Goal: Task Accomplishment & Management: Use online tool/utility

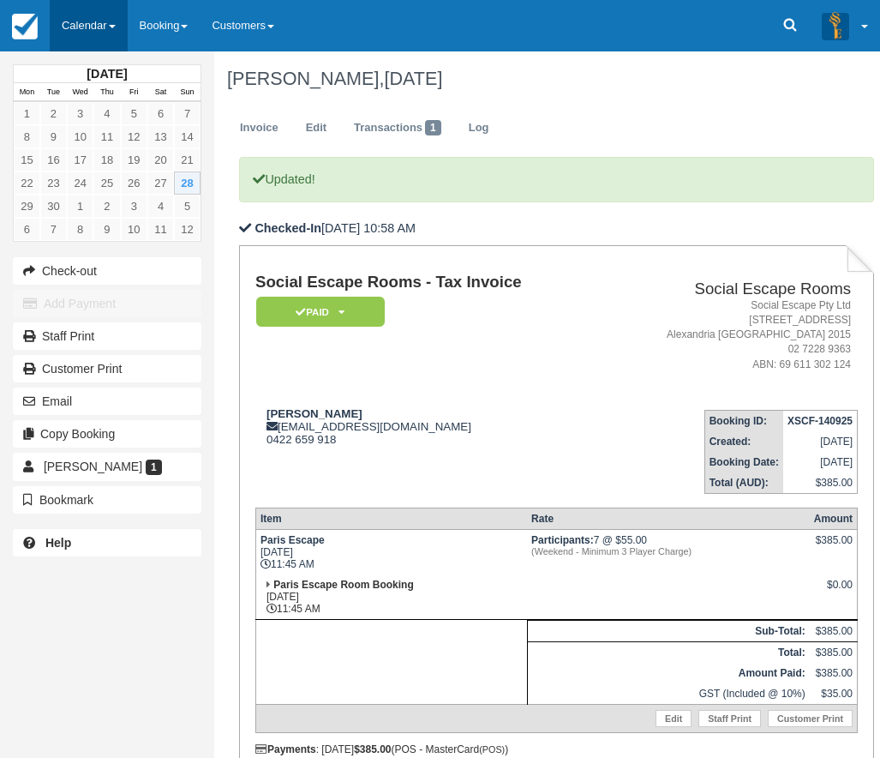
click at [80, 19] on link "Calendar" at bounding box center [89, 25] width 78 height 51
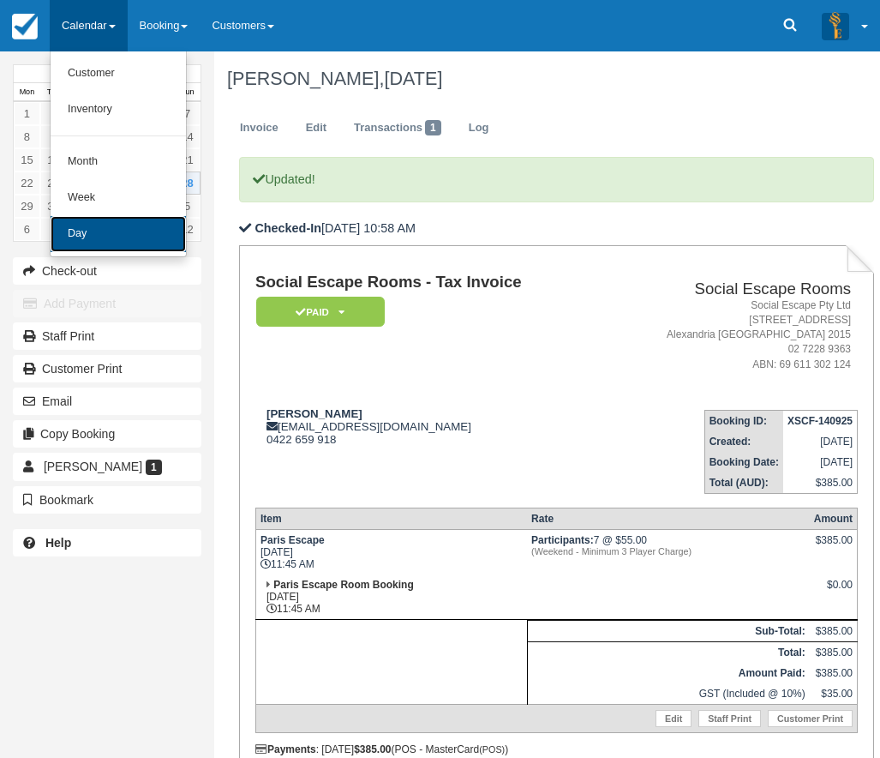
click at [86, 240] on link "Day" at bounding box center [118, 234] width 135 height 36
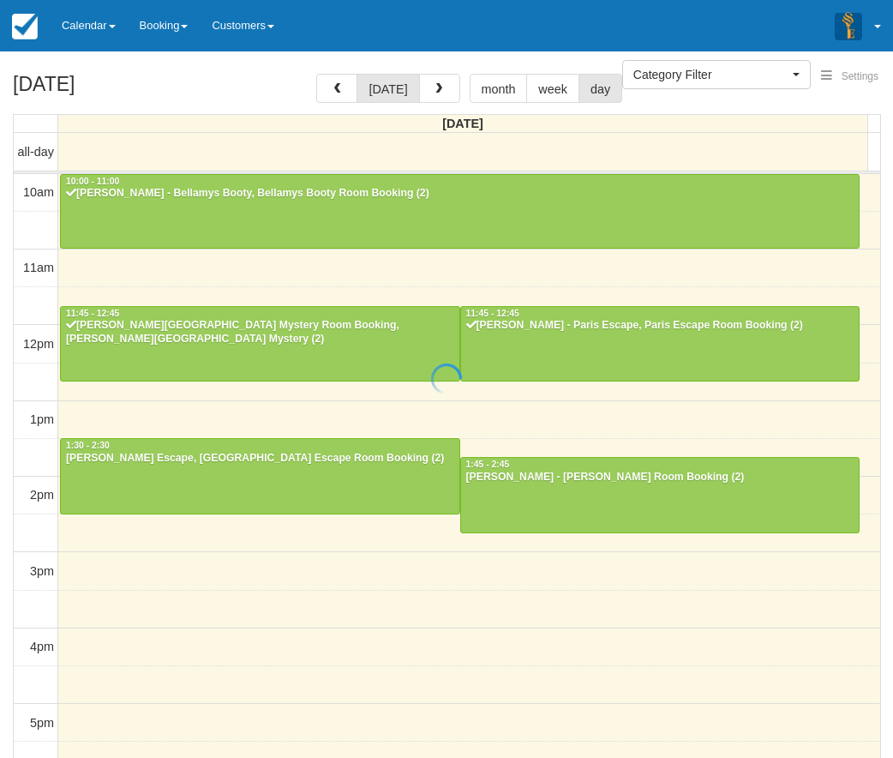
select select
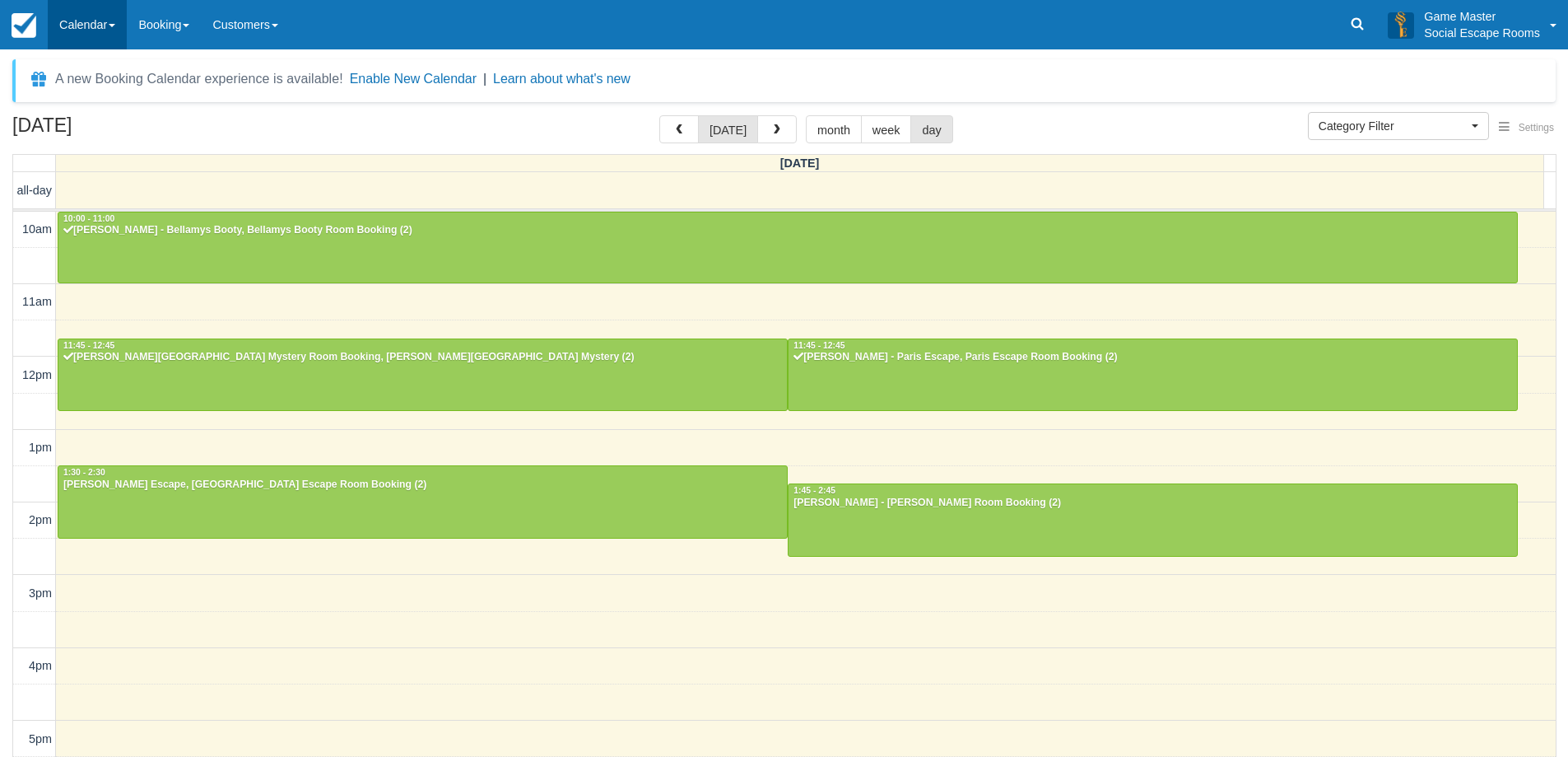
click at [124, 32] on link "Calendar" at bounding box center [87, 24] width 79 height 49
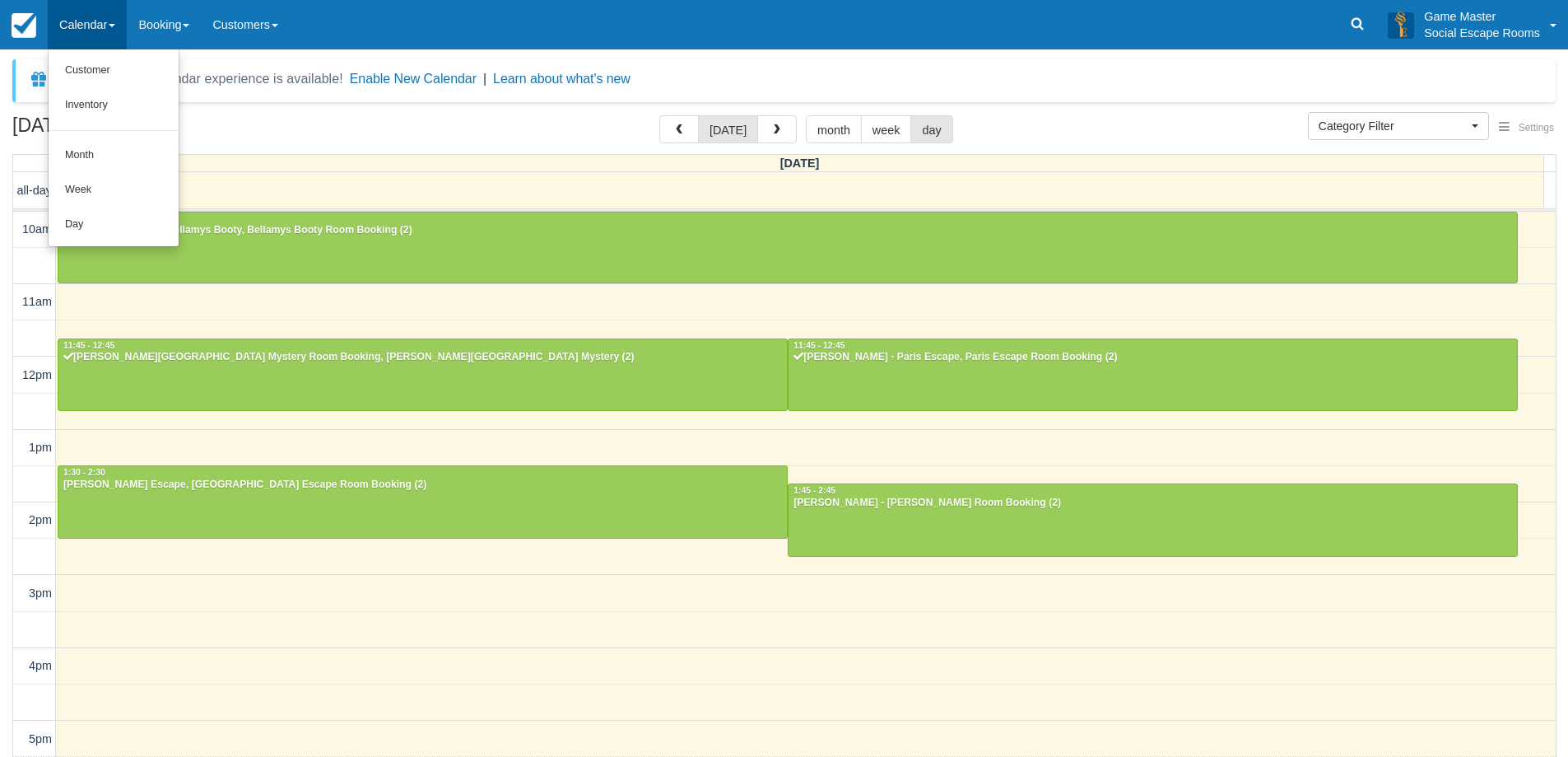
click at [0, 480] on div "September 28, 2025 today month week day Sunday all-day 10am 11am 12pm 1pm 2pm 3…" at bounding box center [784, 446] width 1568 height 661
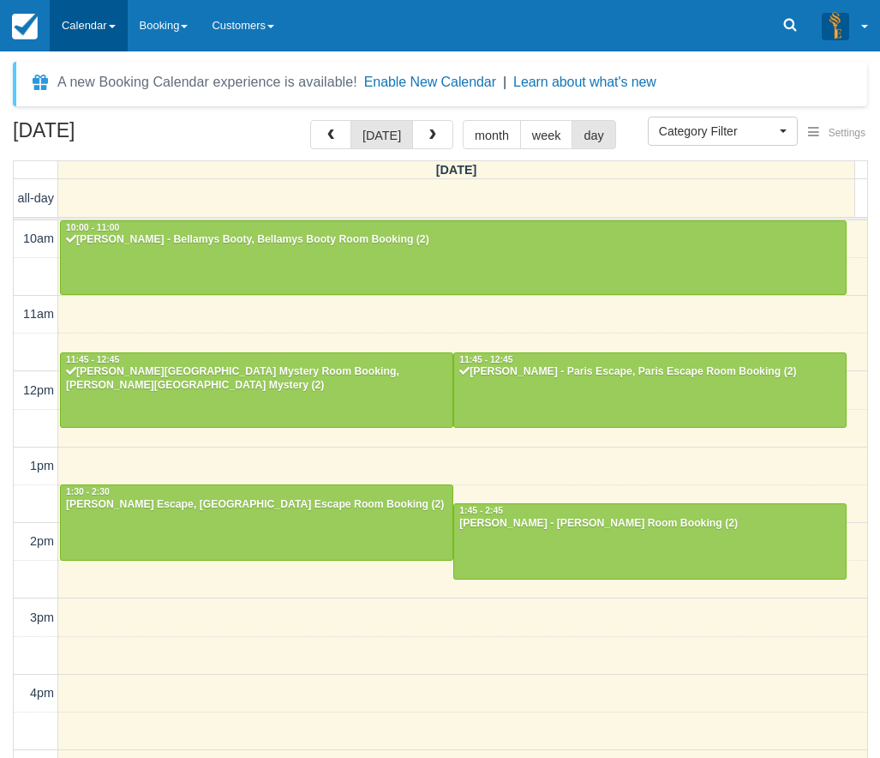
click at [99, 31] on link "Calendar" at bounding box center [89, 25] width 78 height 51
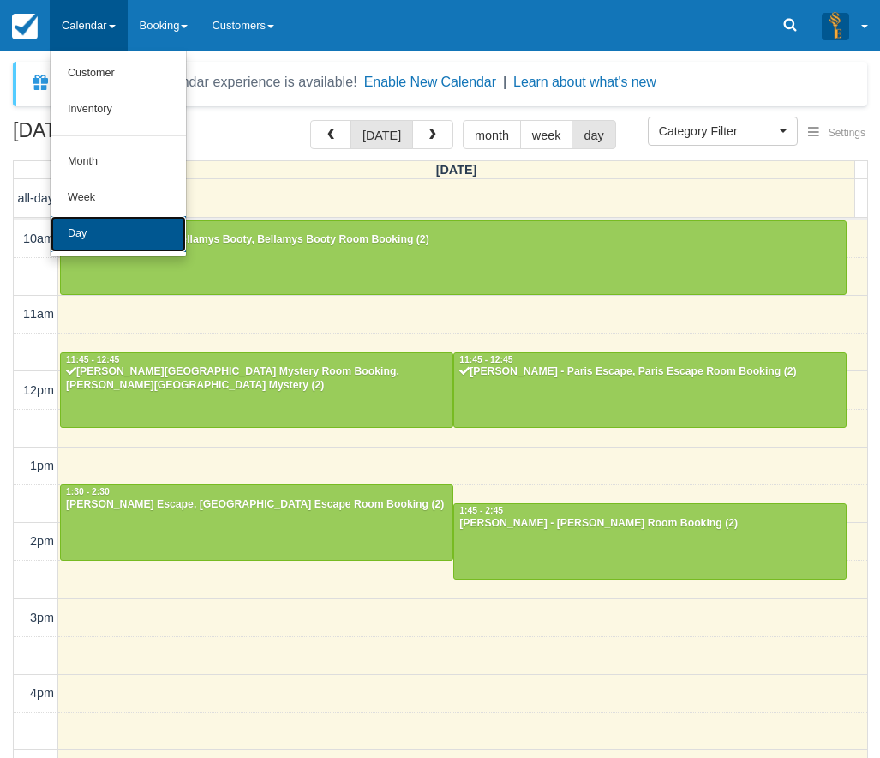
click at [80, 231] on link "Day" at bounding box center [118, 234] width 135 height 36
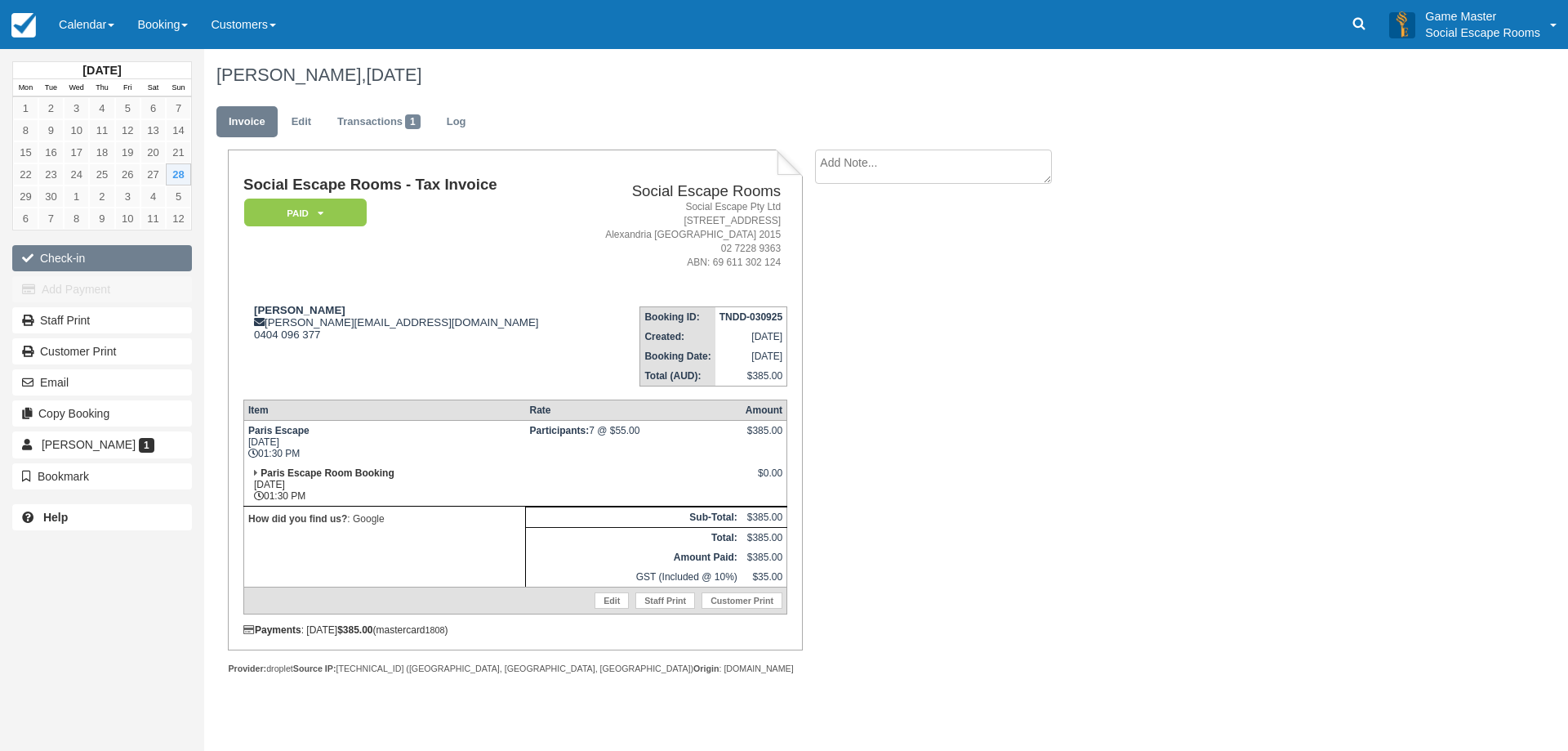
click at [140, 261] on button "Check-in" at bounding box center [102, 257] width 180 height 26
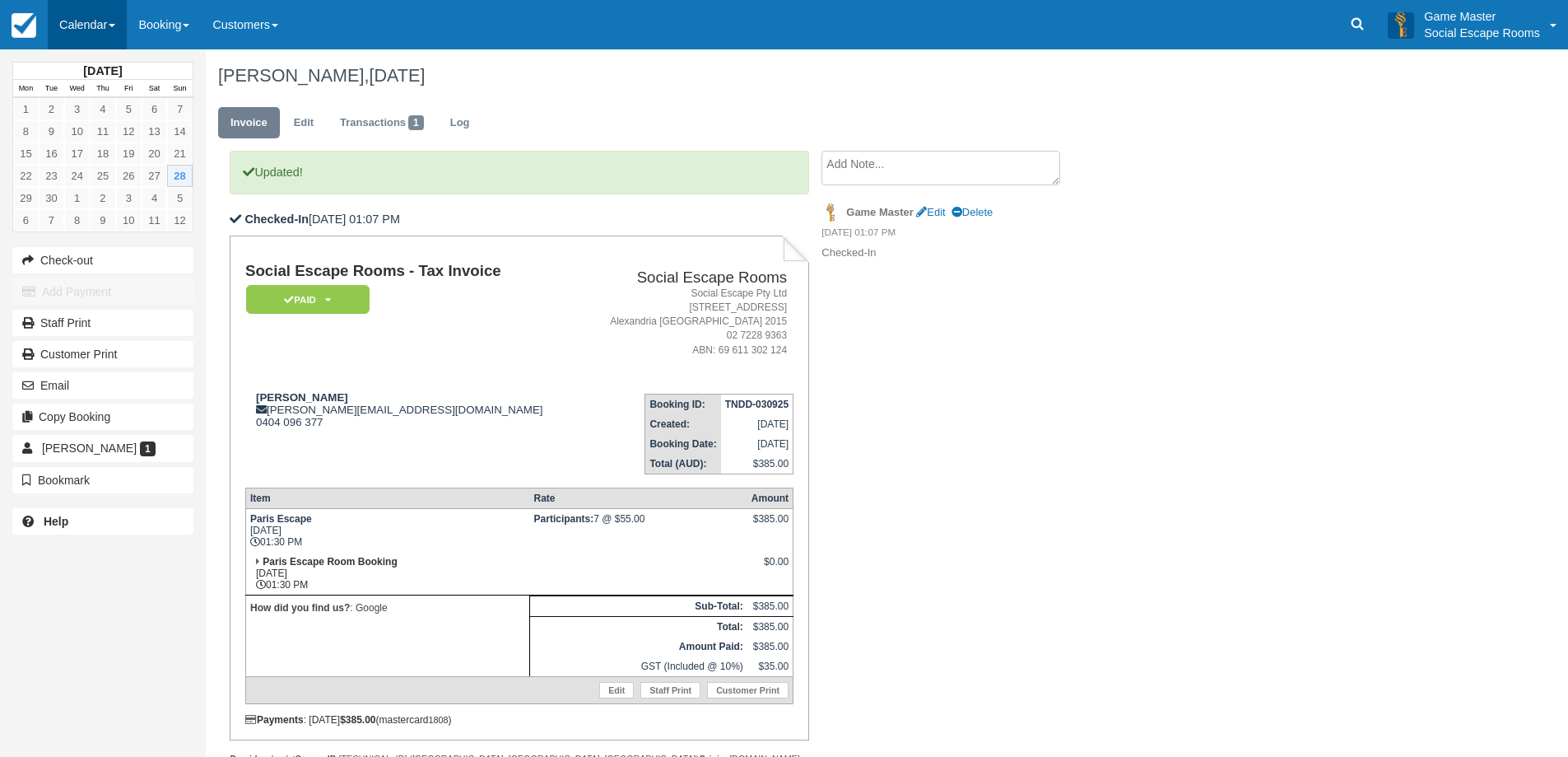
click at [101, 27] on link "Calendar" at bounding box center [87, 24] width 79 height 49
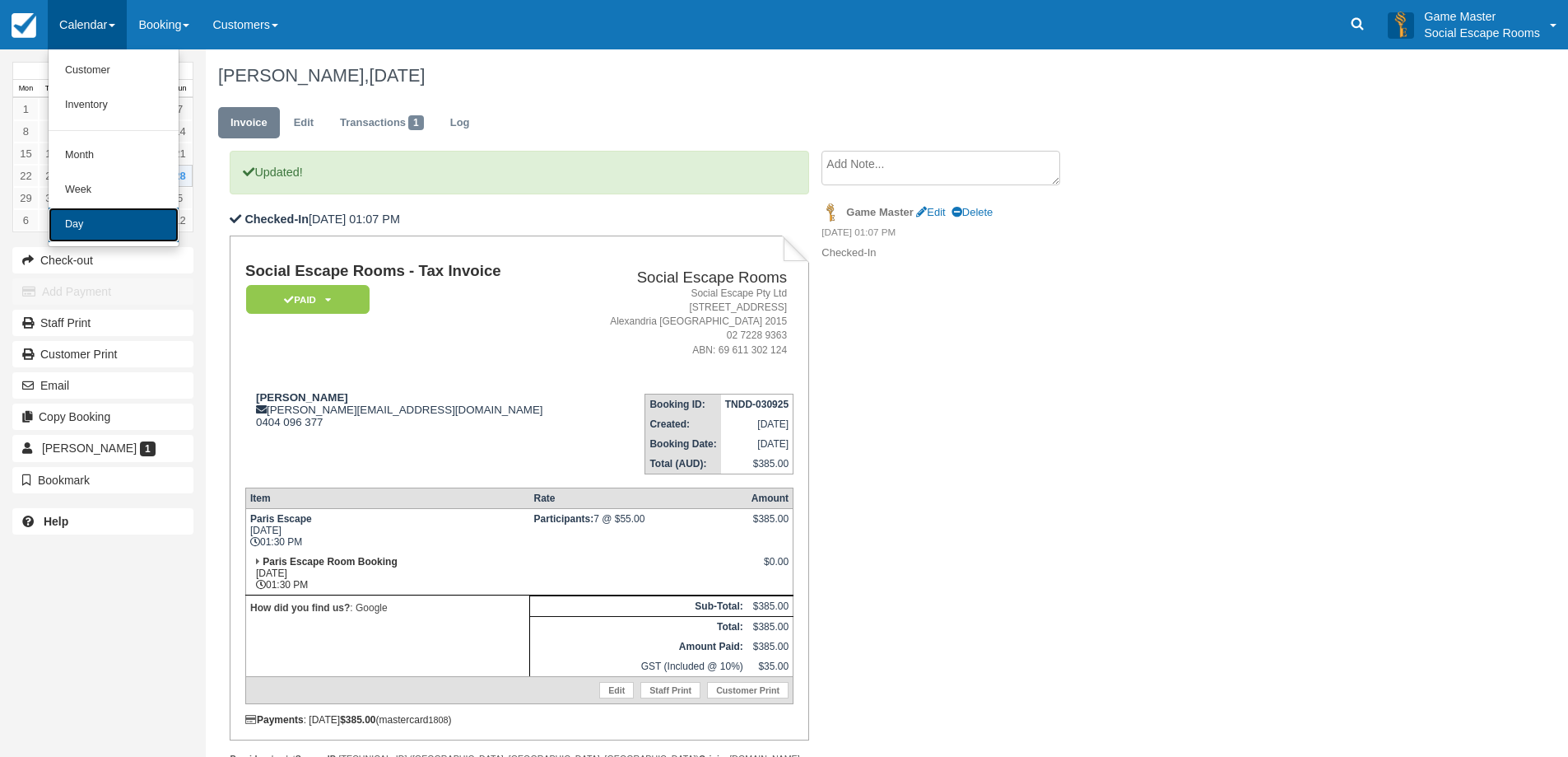
click at [92, 225] on link "Day" at bounding box center [113, 225] width 130 height 35
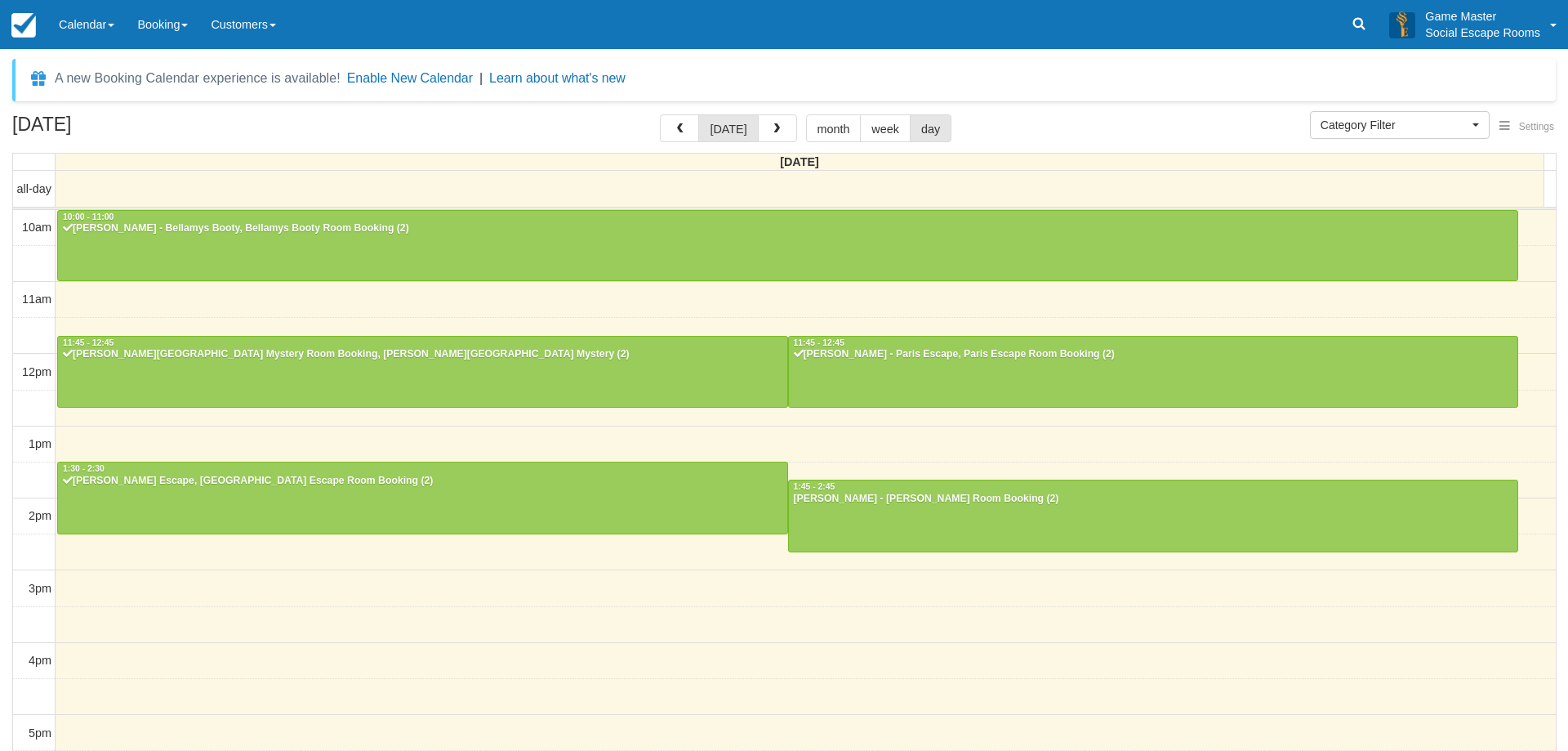
select select
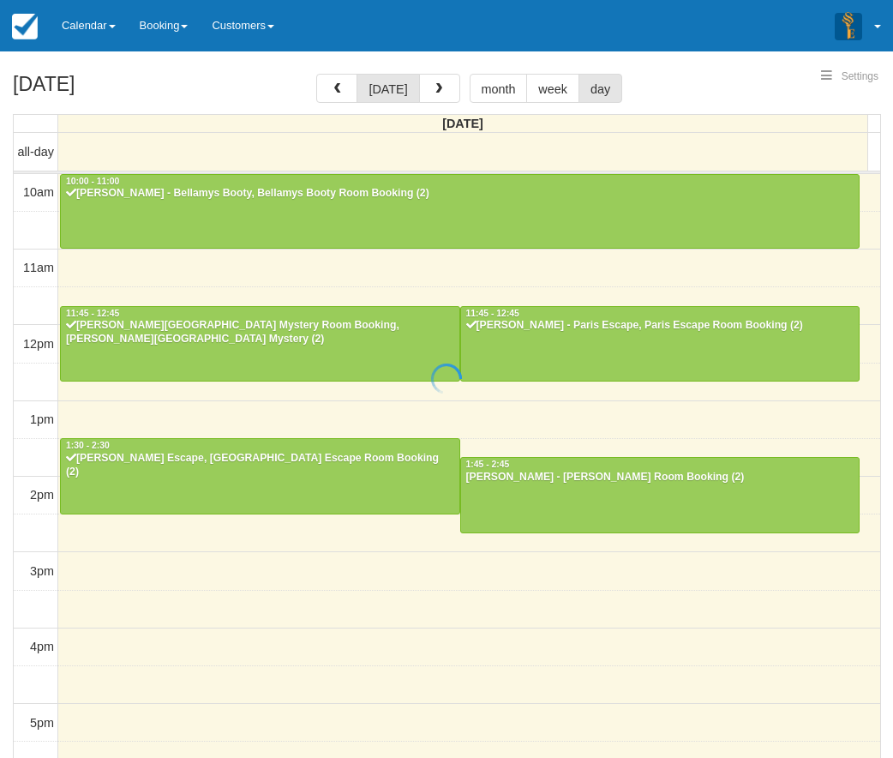
select select
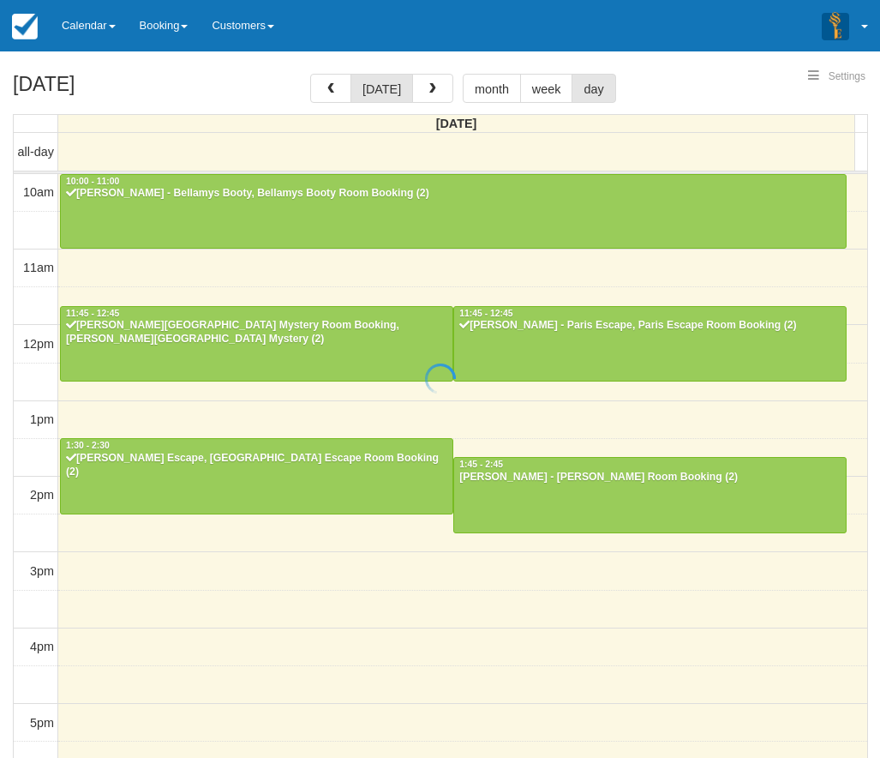
scroll to position [228, 0]
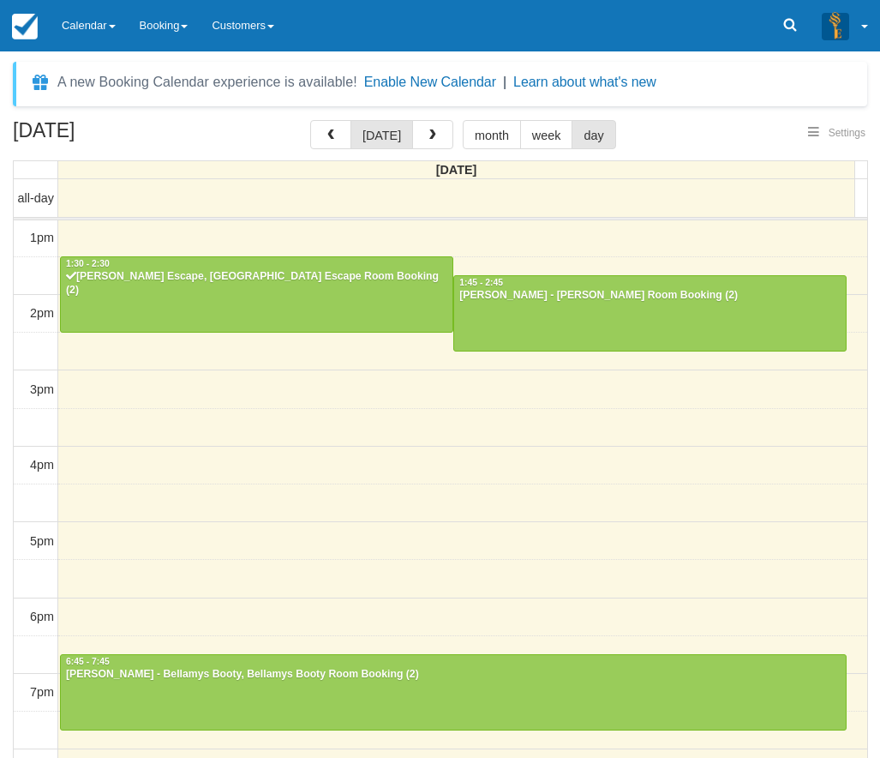
select select
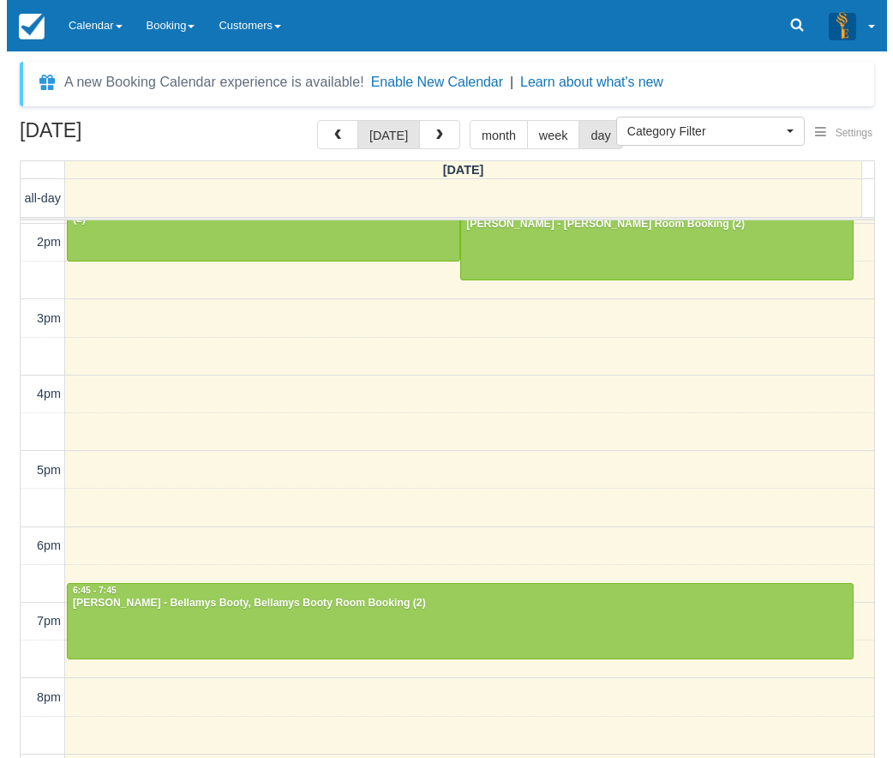
scroll to position [358, 0]
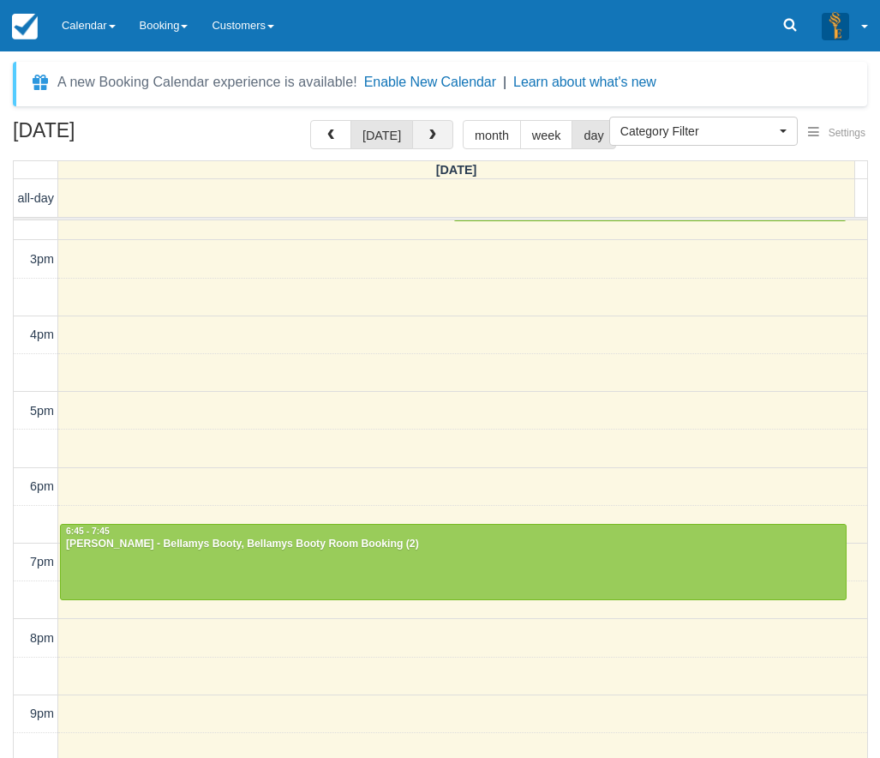
click at [430, 139] on span "button" at bounding box center [433, 135] width 12 height 12
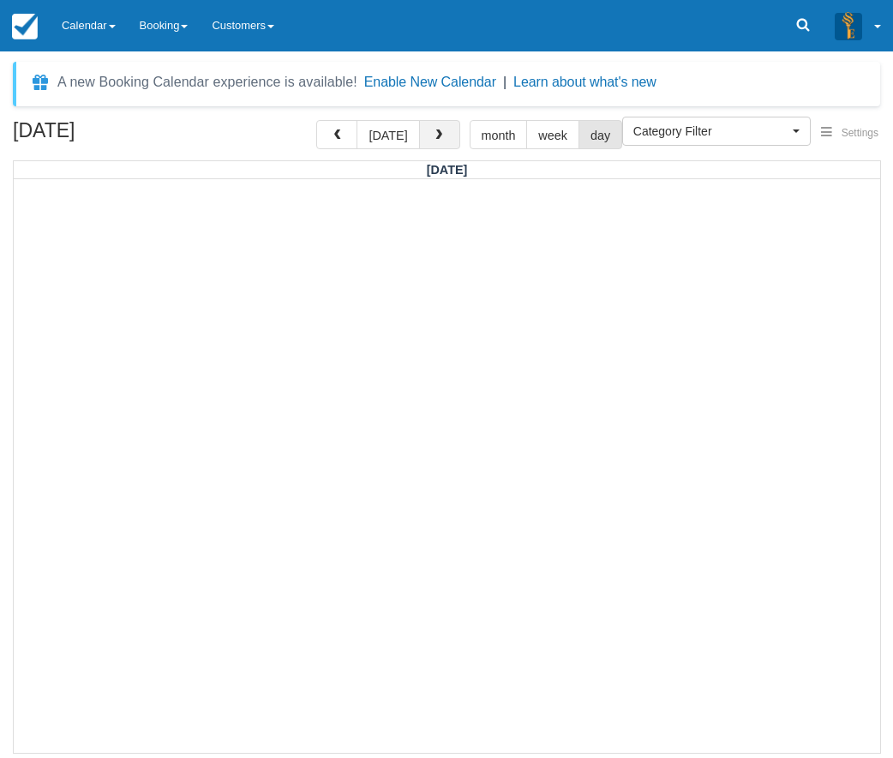
click at [433, 139] on span "button" at bounding box center [439, 135] width 12 height 12
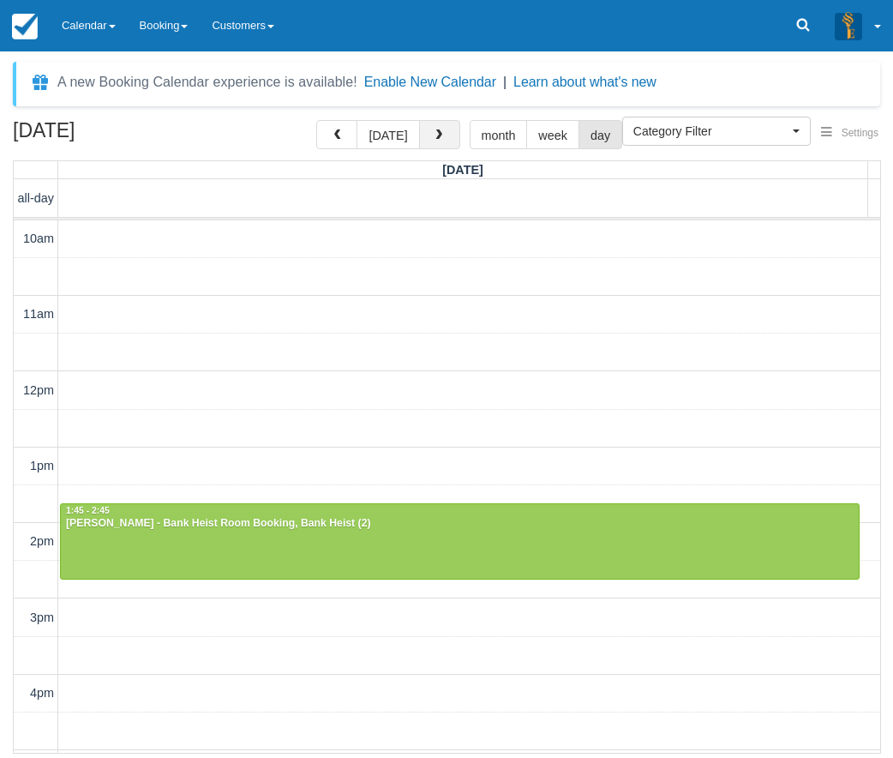
click at [433, 139] on span "button" at bounding box center [439, 135] width 12 height 12
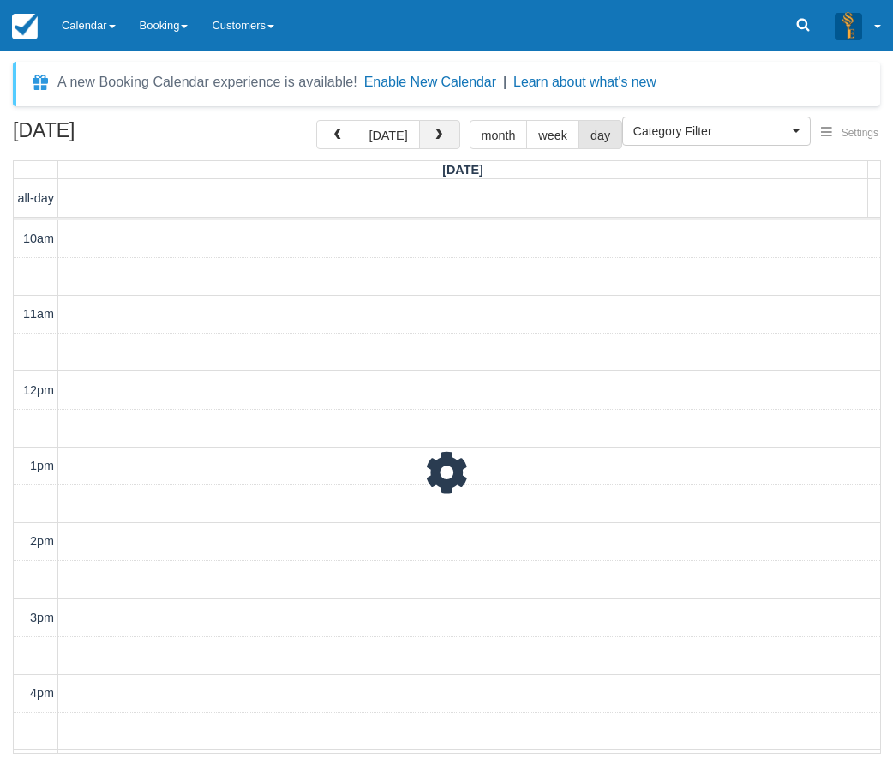
click at [433, 139] on span "button" at bounding box center [439, 135] width 12 height 12
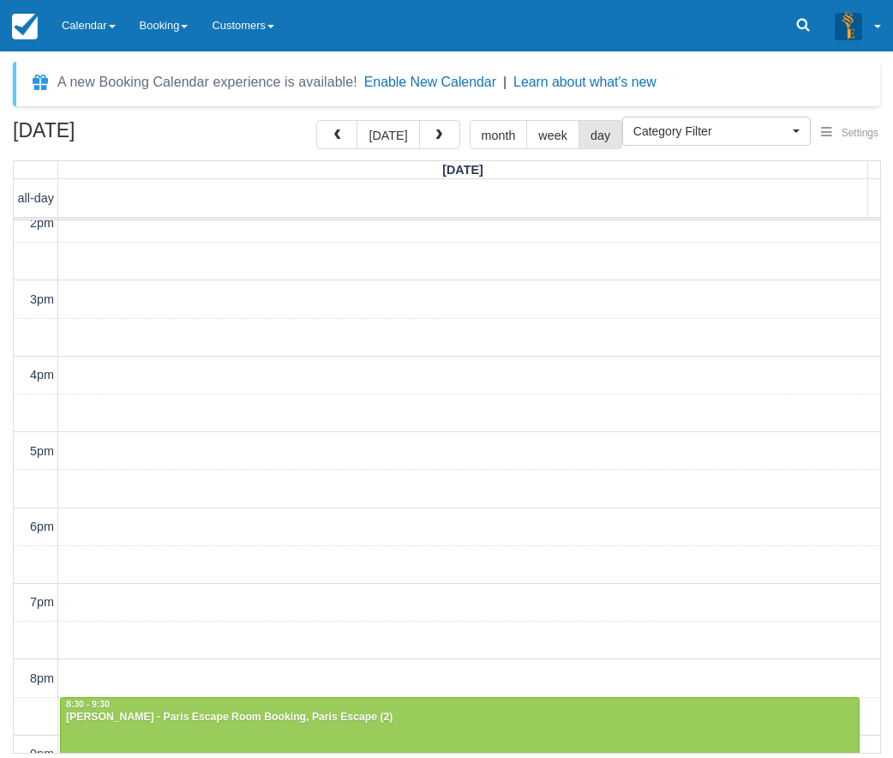
scroll to position [413, 0]
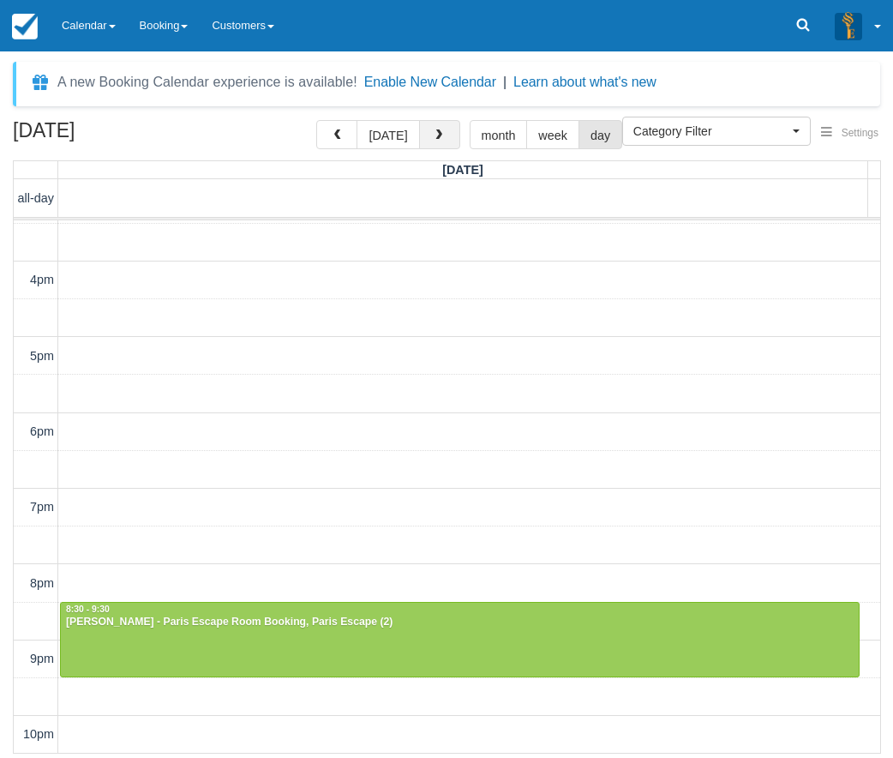
click at [440, 126] on button "button" at bounding box center [439, 134] width 41 height 29
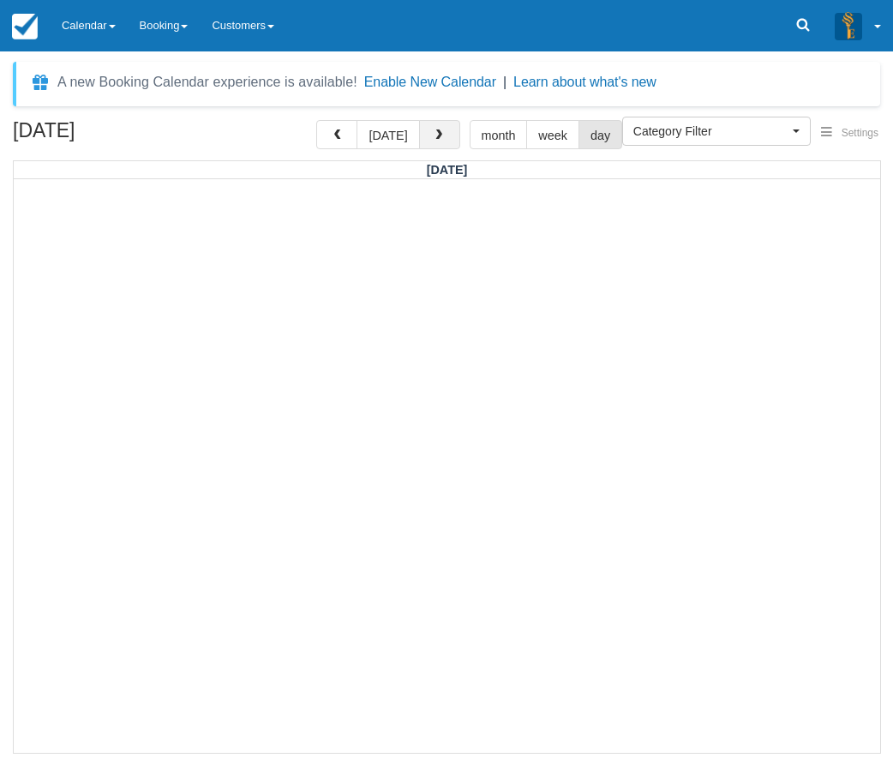
click at [429, 136] on button "button" at bounding box center [439, 134] width 41 height 29
click at [433, 137] on span "button" at bounding box center [439, 135] width 12 height 12
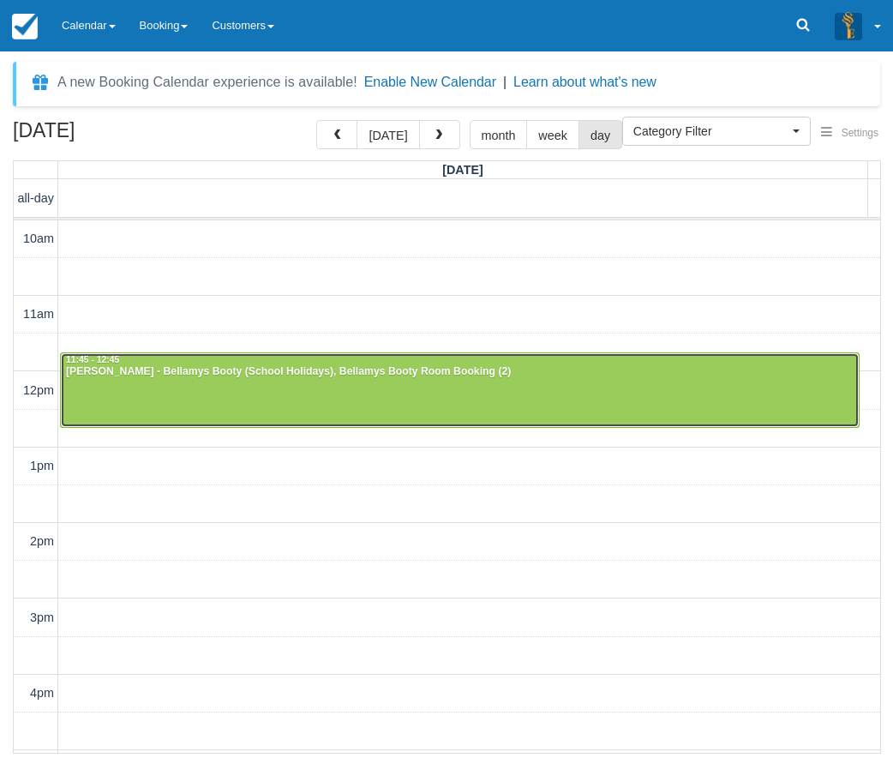
click at [315, 413] on div at bounding box center [460, 390] width 798 height 74
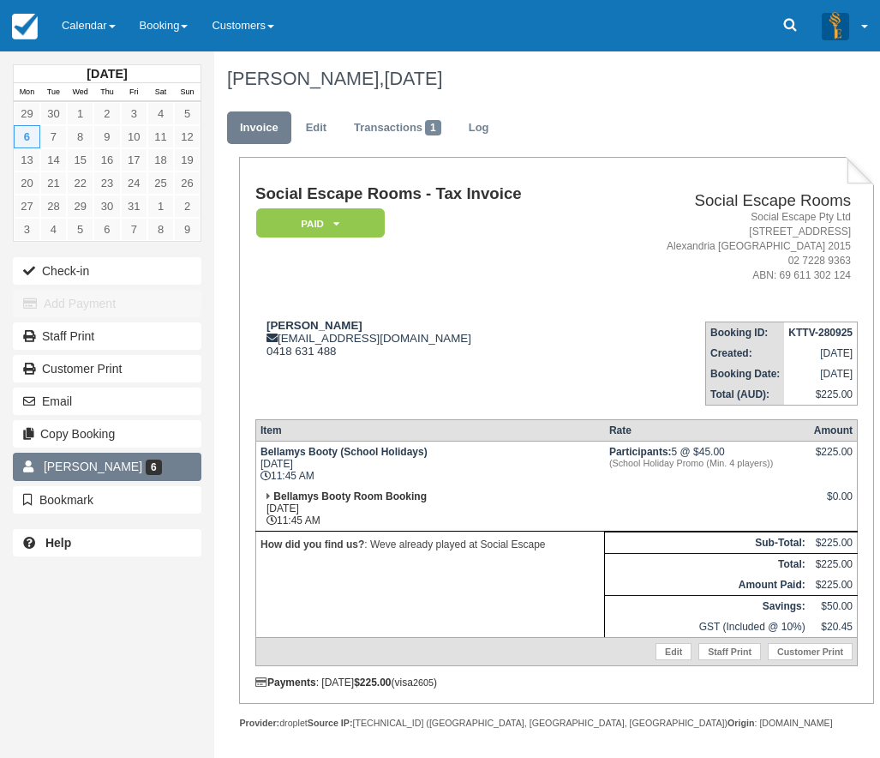
click at [69, 471] on span "[PERSON_NAME]" at bounding box center [93, 466] width 99 height 14
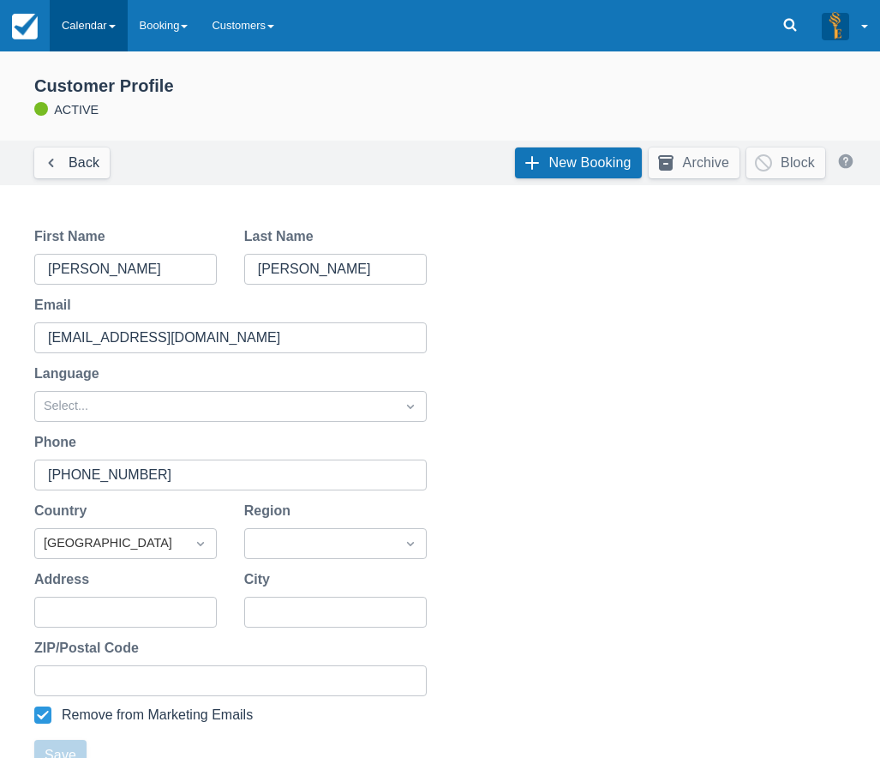
click at [79, 34] on link "Calendar" at bounding box center [89, 25] width 78 height 51
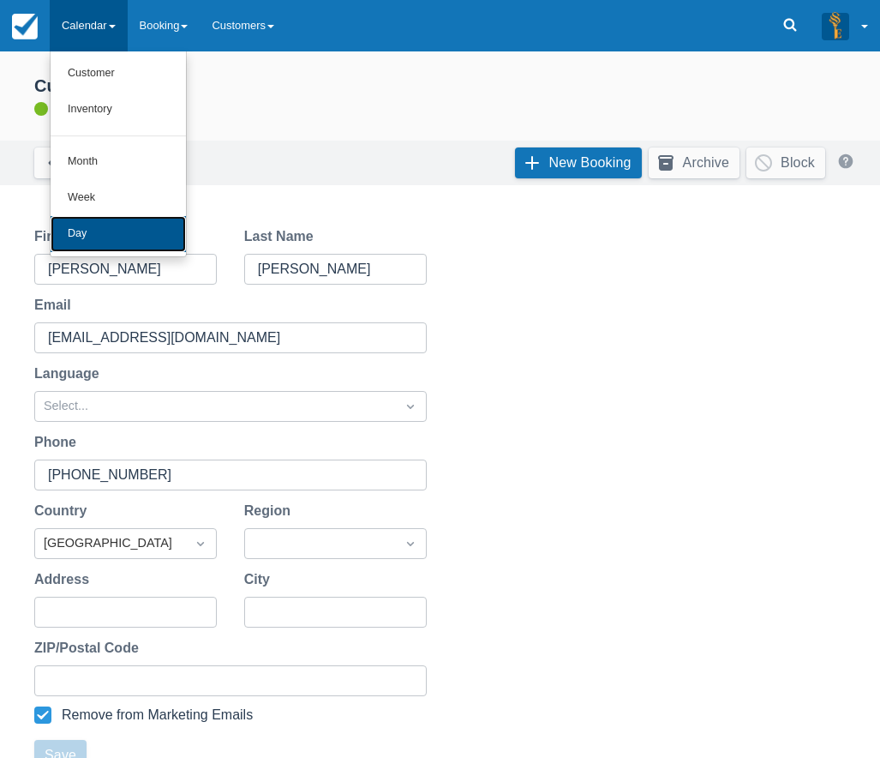
click at [65, 233] on link "Day" at bounding box center [118, 234] width 135 height 36
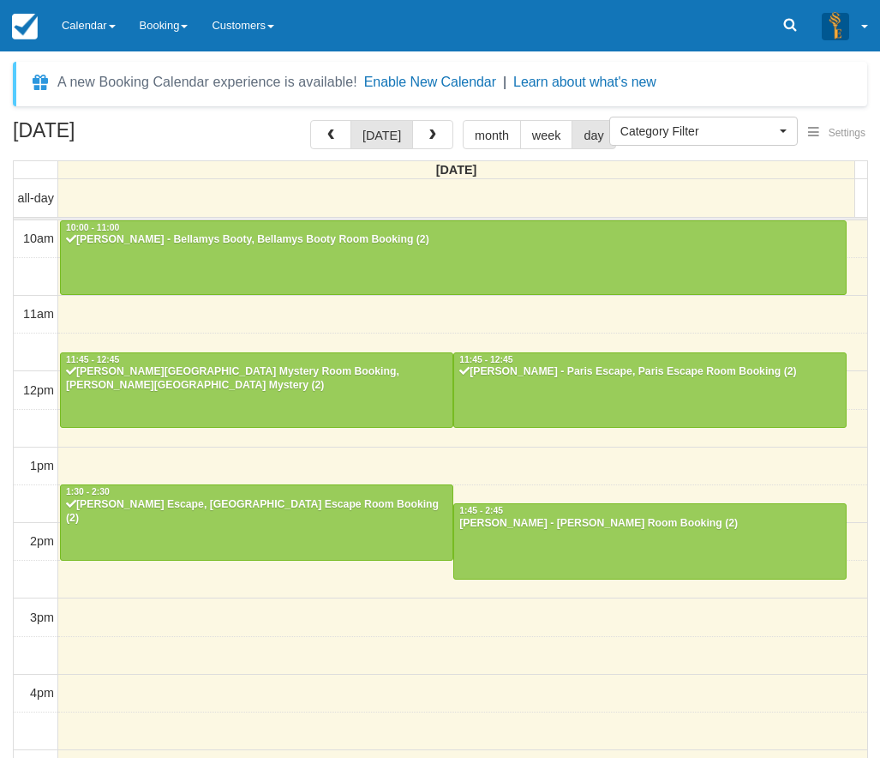
select select
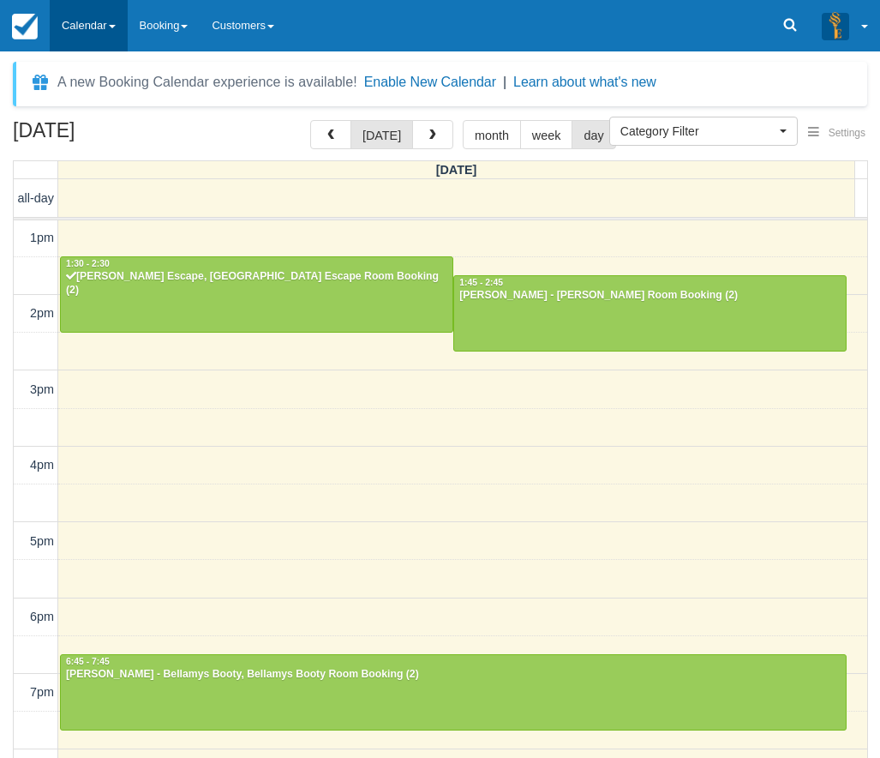
click at [88, 20] on link "Calendar" at bounding box center [89, 25] width 78 height 51
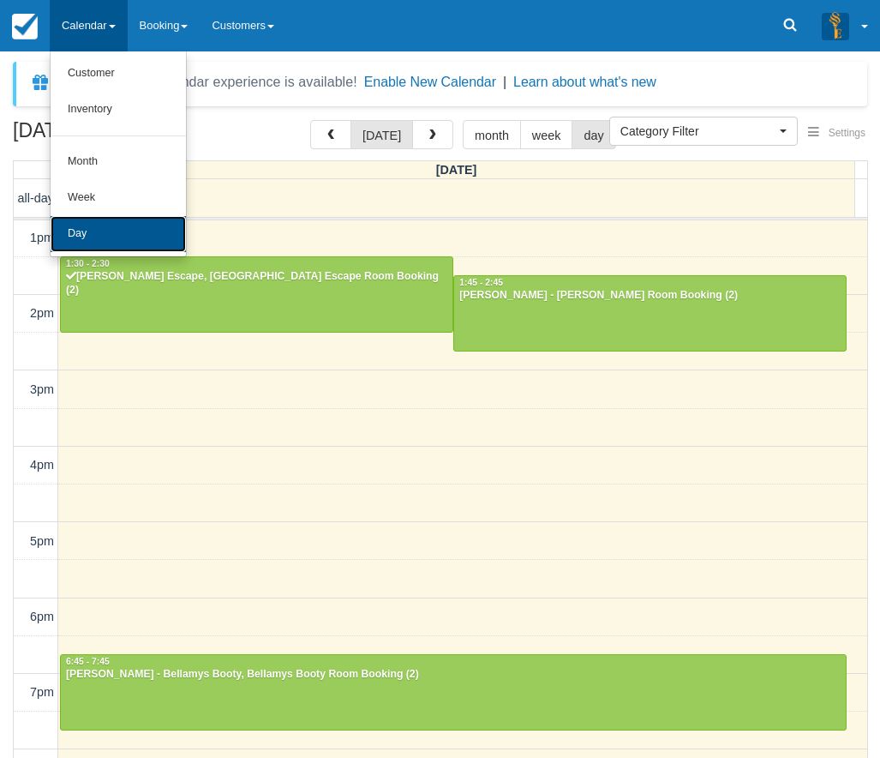
click at [89, 236] on link "Day" at bounding box center [118, 234] width 135 height 36
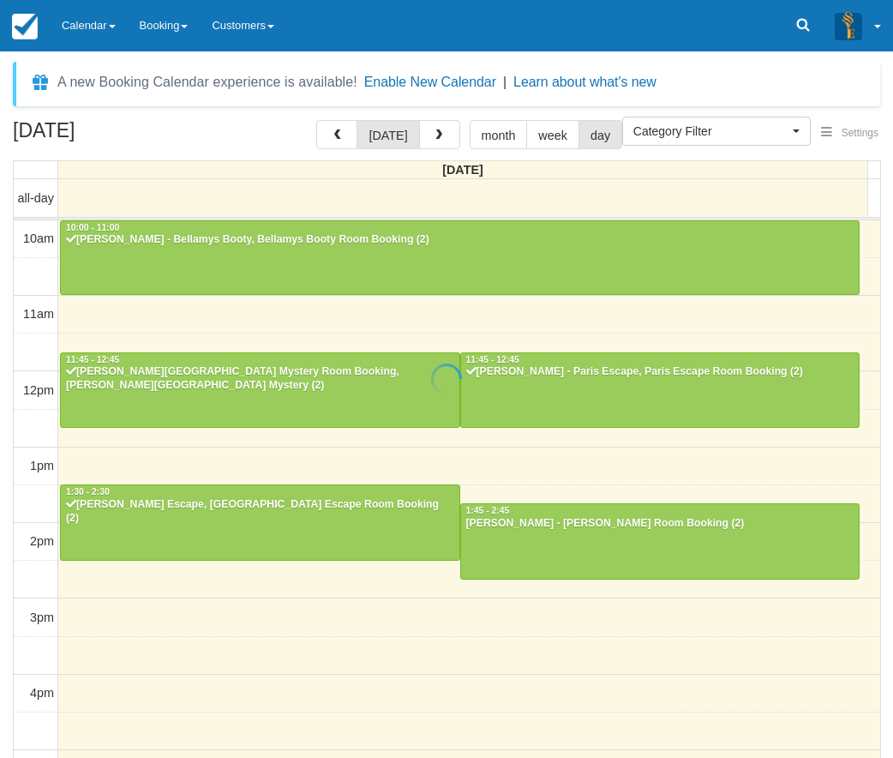
select select
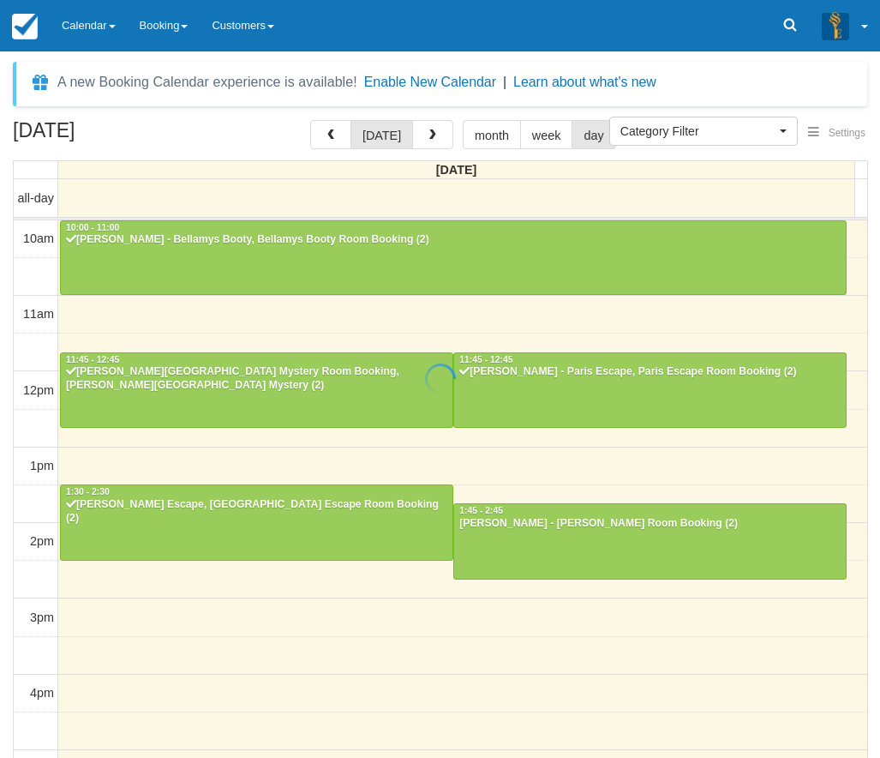
scroll to position [228, 0]
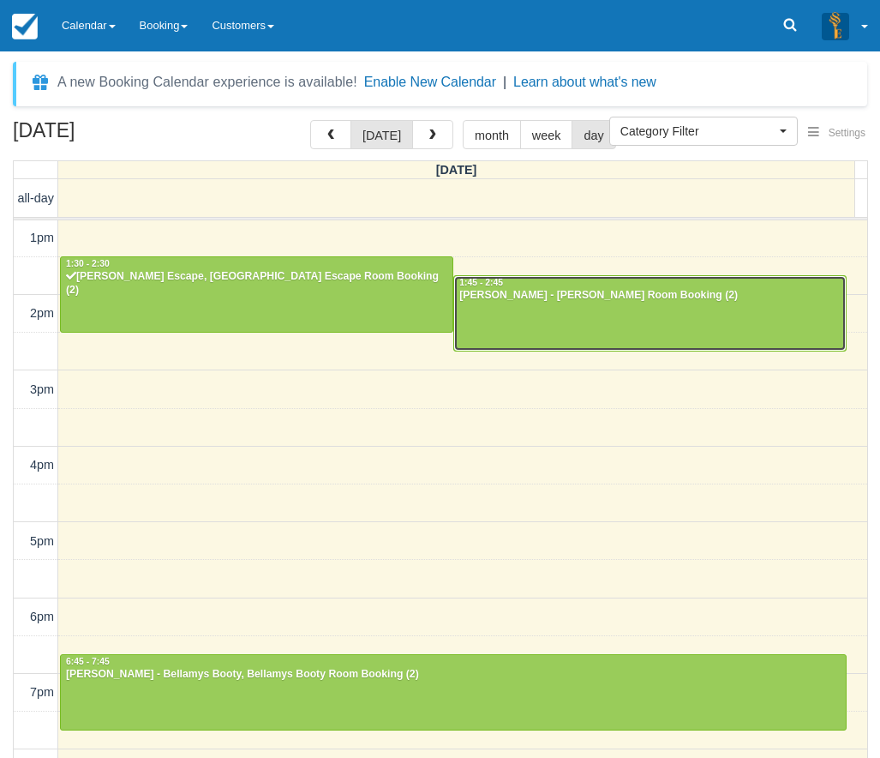
click at [629, 306] on div at bounding box center [650, 313] width 392 height 74
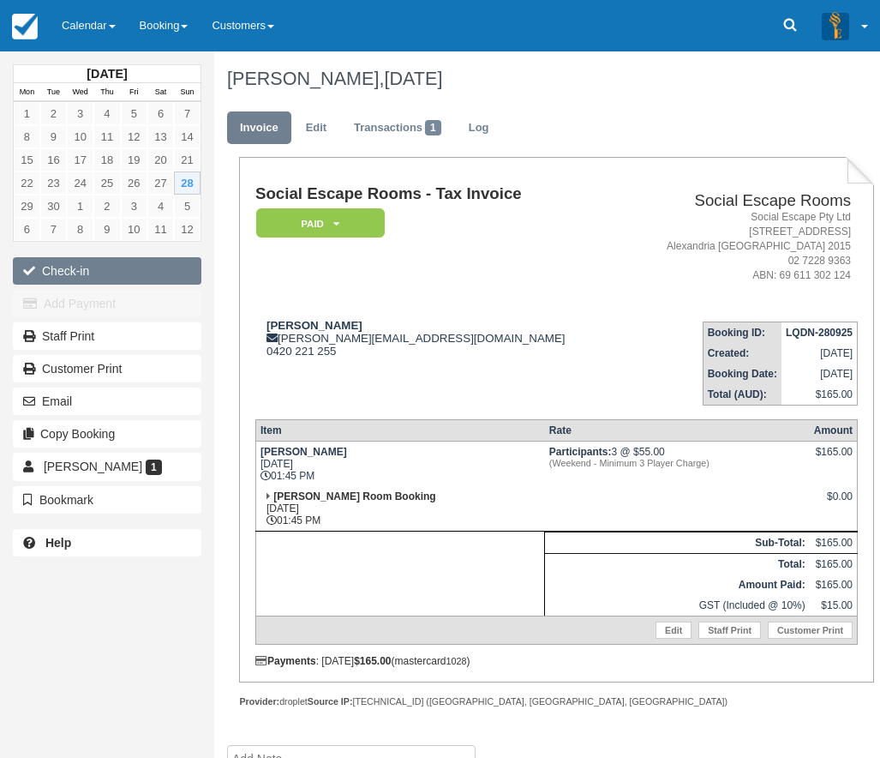
click at [79, 273] on button "Check-in" at bounding box center [107, 270] width 189 height 27
